Goal: Navigation & Orientation: Find specific page/section

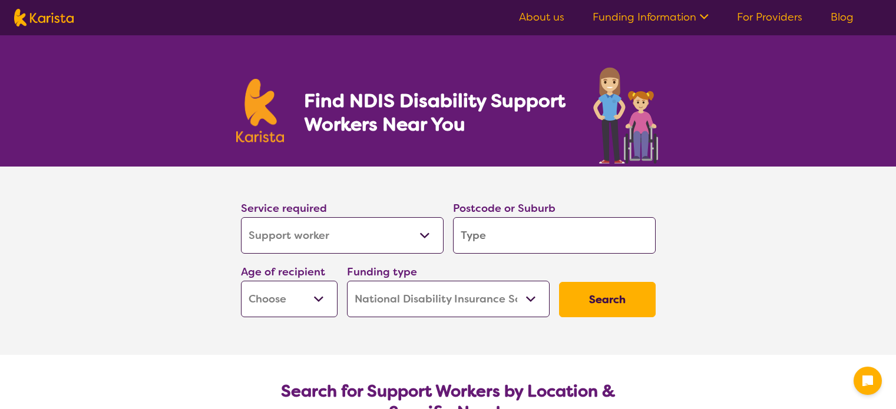
select select "Support worker"
select select "NDIS"
select select "Support worker"
select select "NDIS"
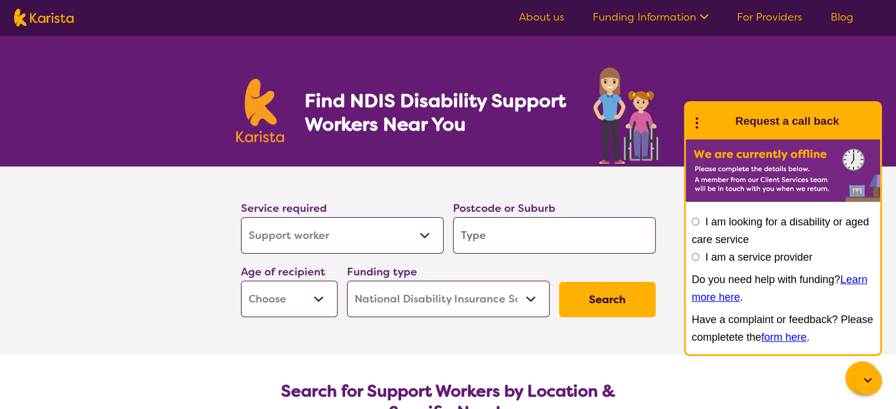
click at [777, 16] on link "For Providers" at bounding box center [769, 17] width 65 height 14
